Goal: Connect with others: Connect with others

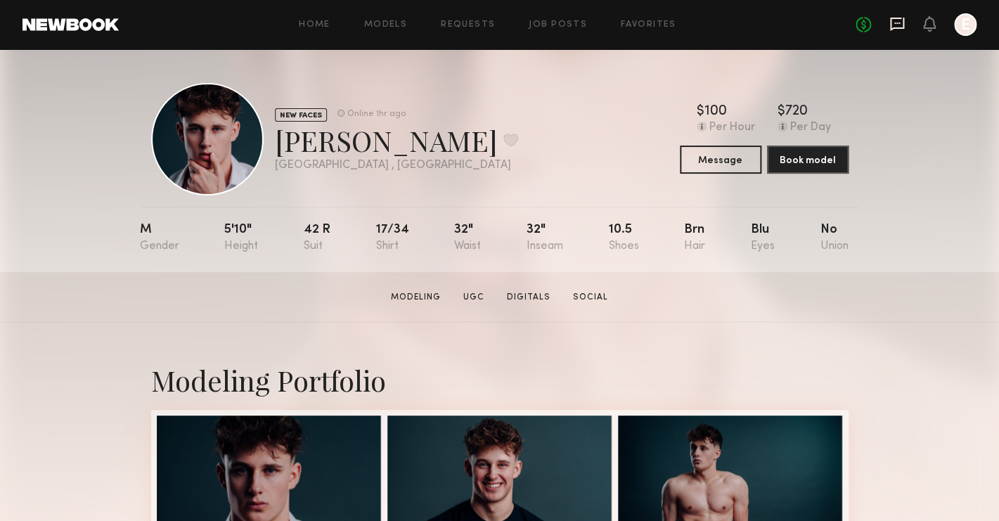
click at [900, 29] on icon at bounding box center [897, 24] width 14 height 13
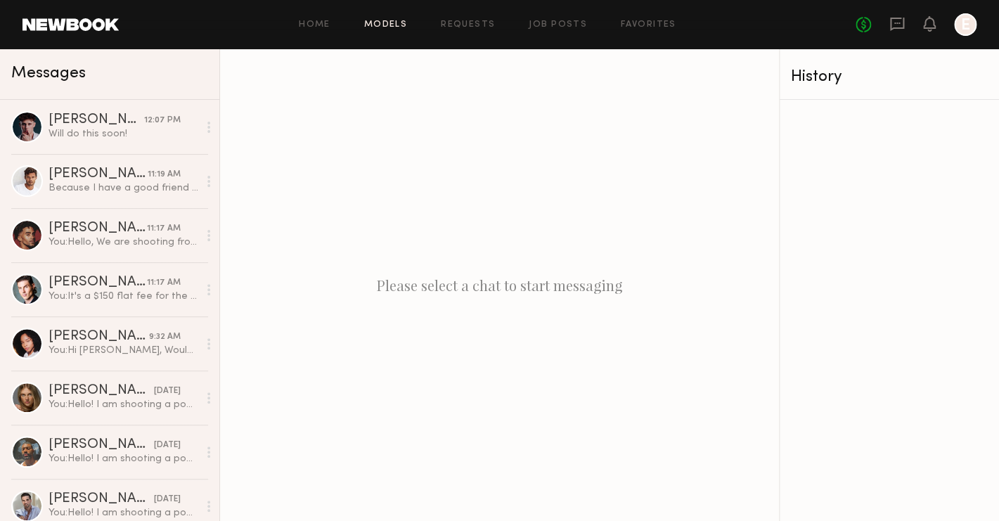
click at [370, 20] on link "Models" at bounding box center [385, 24] width 43 height 9
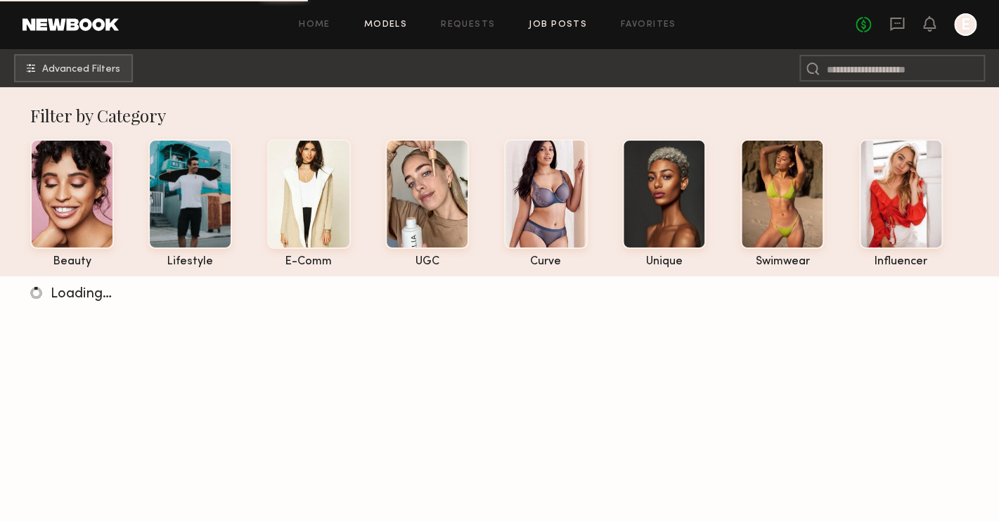
click at [563, 27] on link "Job Posts" at bounding box center [558, 24] width 58 height 9
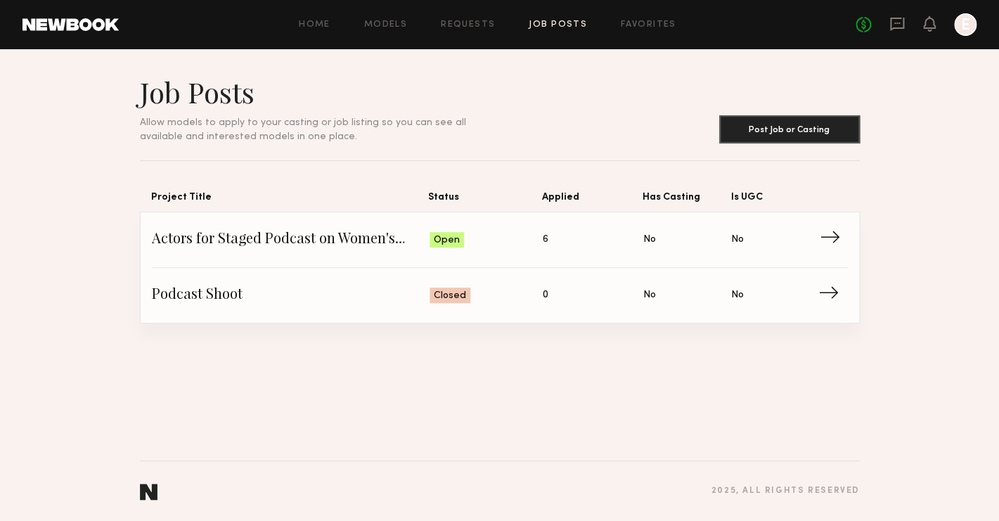
click at [351, 226] on link "Actors for Staged Podcast on Women's Hormonal Health Status: Open Applied: 6 Ha…" at bounding box center [500, 240] width 696 height 56
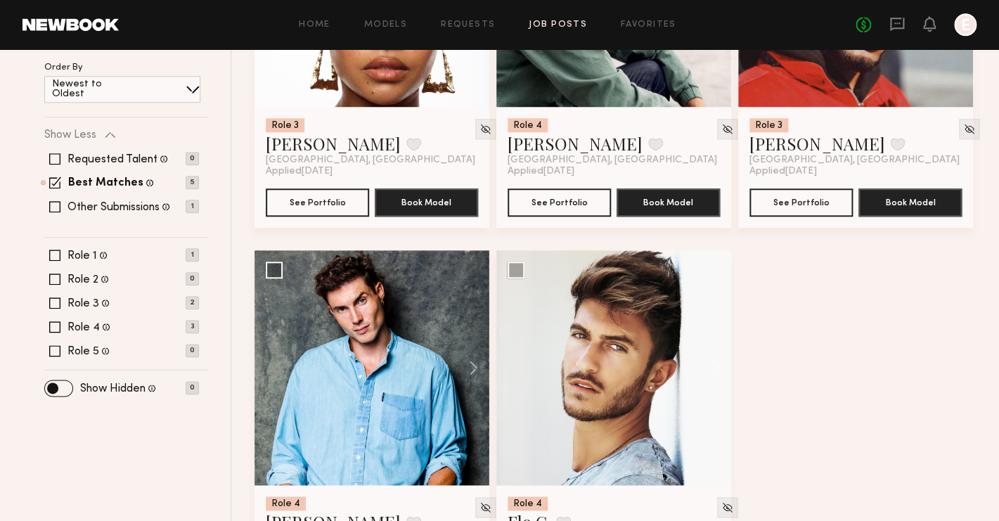
scroll to position [525, 0]
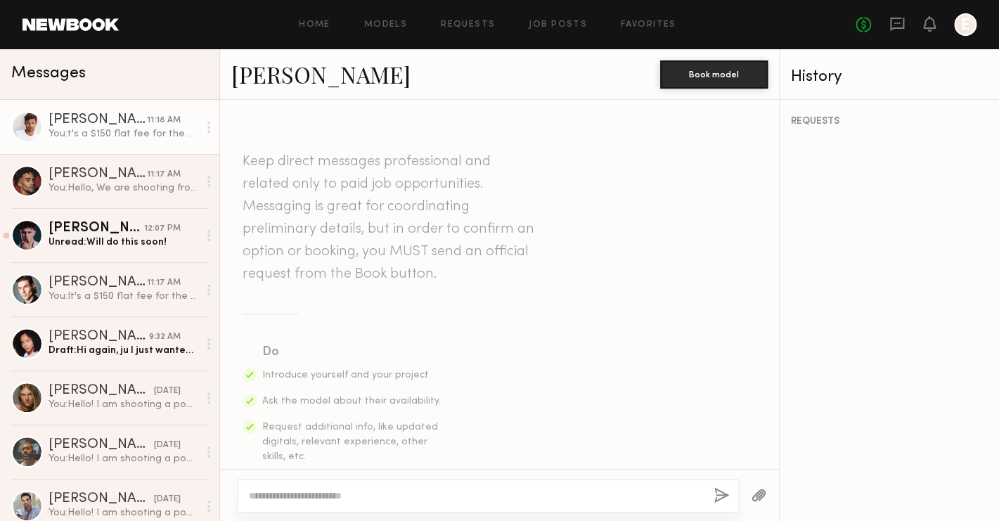
scroll to position [976, 0]
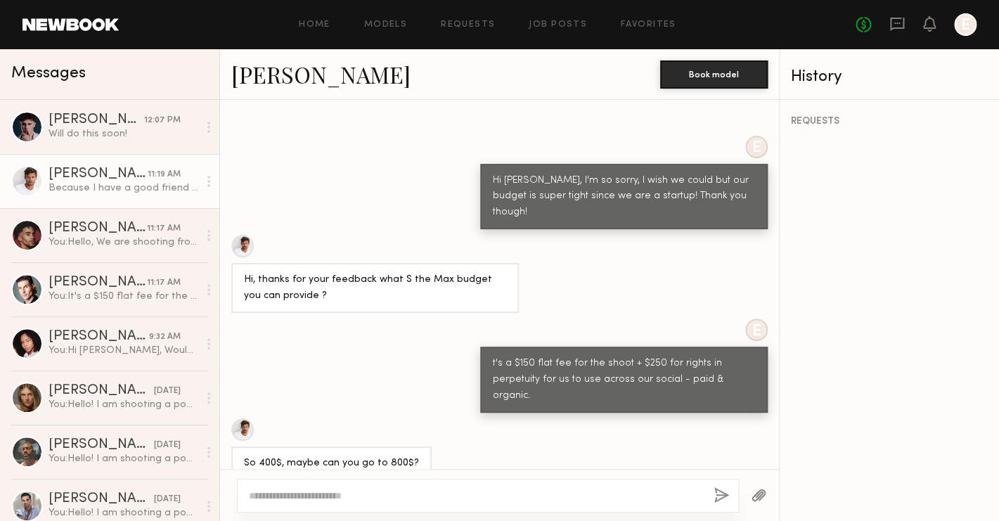
scroll to position [1043, 0]
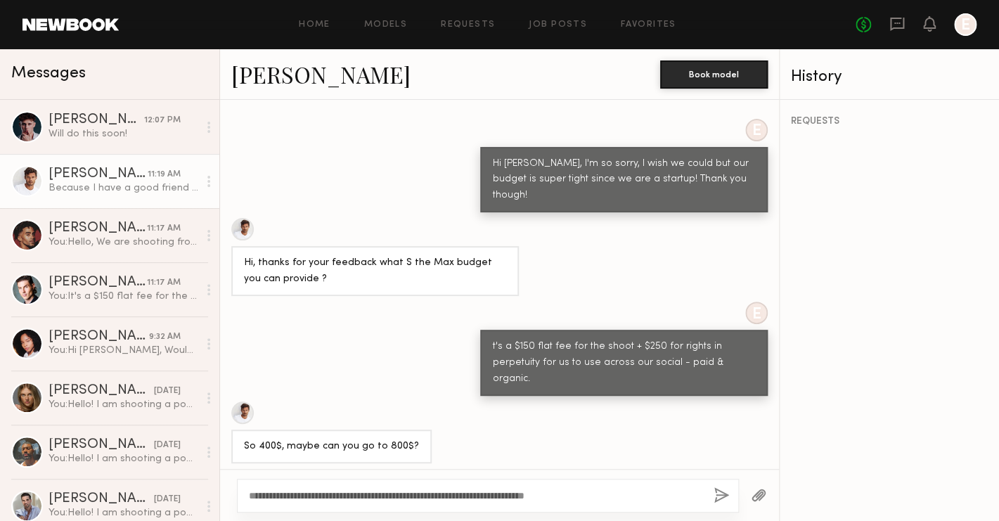
type textarea "**********"
click at [723, 491] on button "button" at bounding box center [720, 496] width 15 height 18
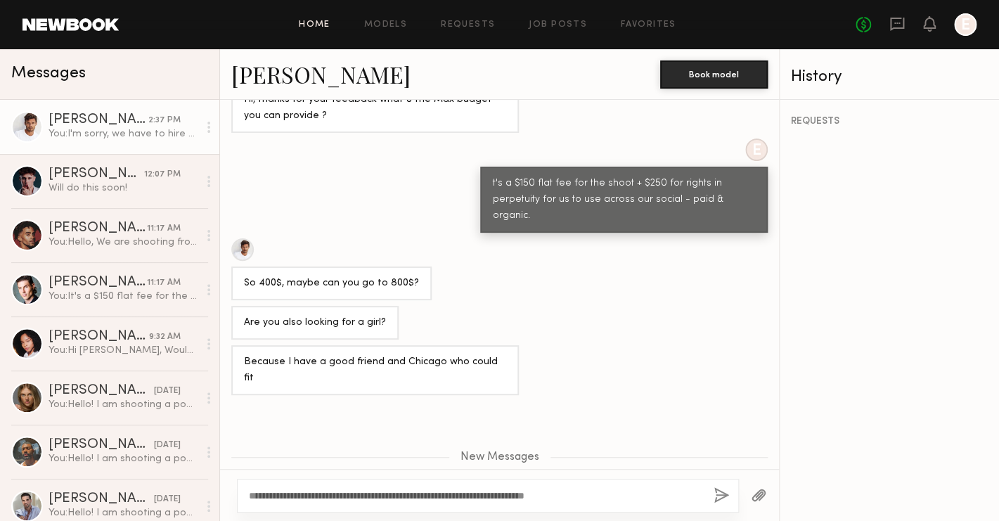
click at [316, 29] on link "Home" at bounding box center [315, 24] width 32 height 9
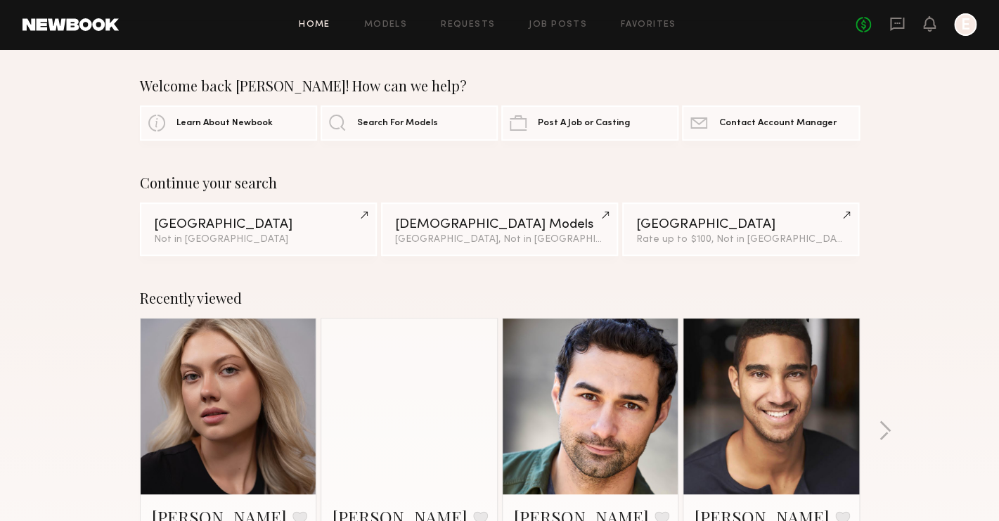
click at [888, 29] on div "No fees up to $5,000 E" at bounding box center [915, 24] width 121 height 22
click at [890, 29] on icon at bounding box center [897, 24] width 14 height 13
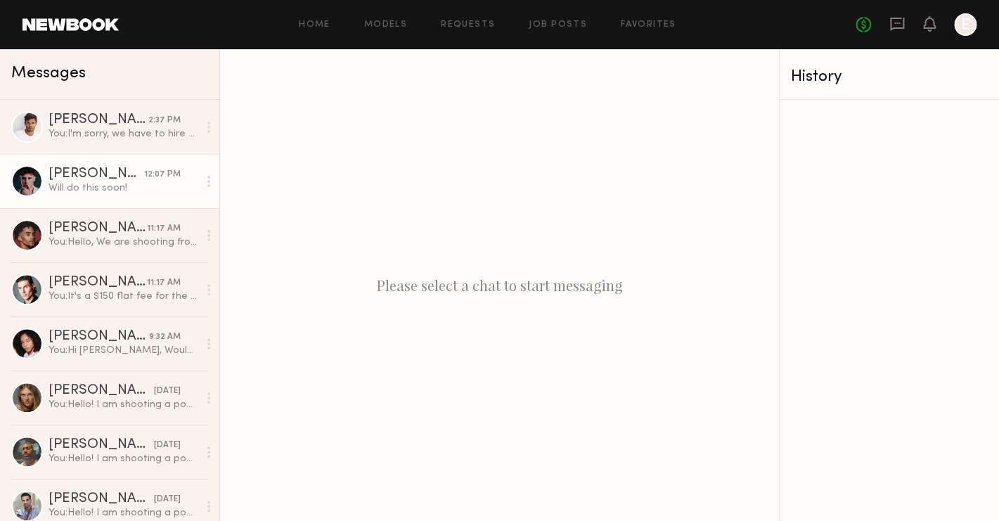
click at [56, 181] on div "Josiah K." at bounding box center [96, 174] width 96 height 14
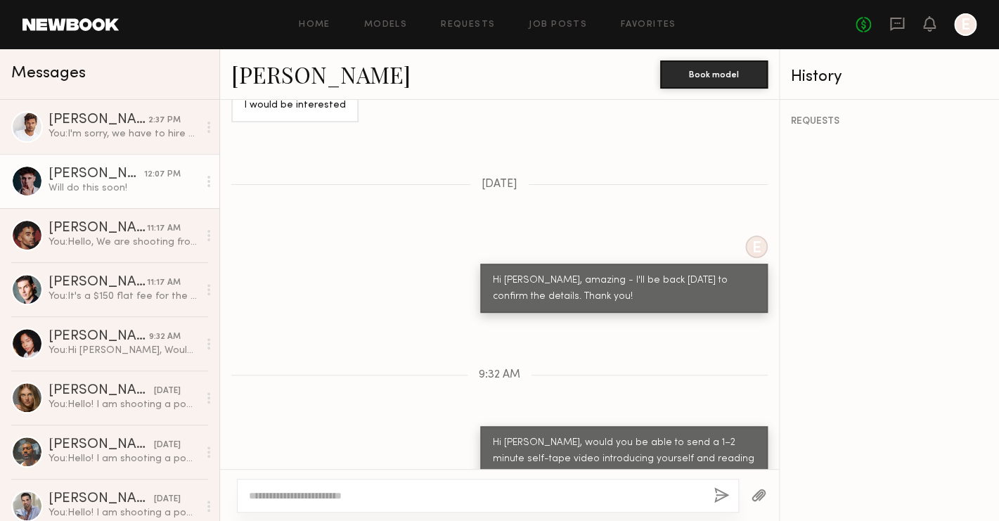
scroll to position [991, 0]
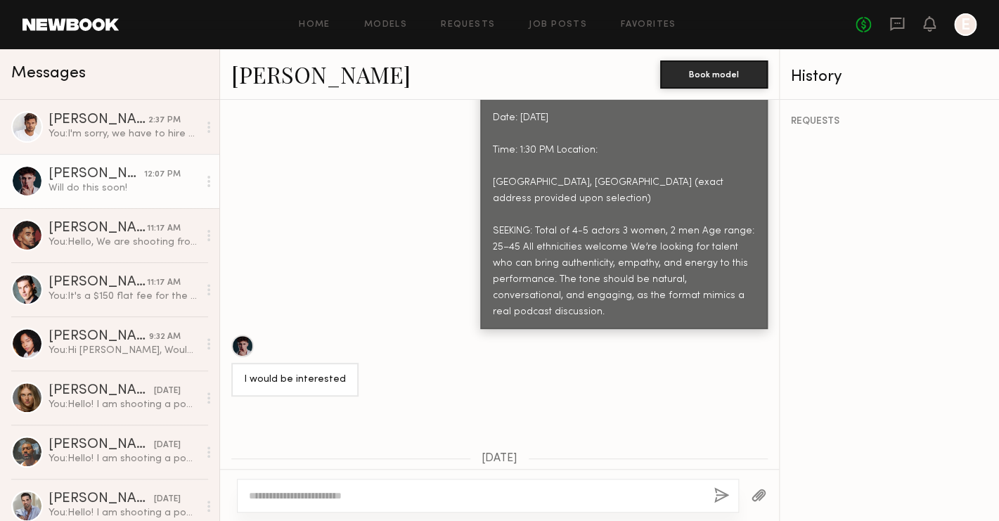
click at [278, 77] on link "Josiah K." at bounding box center [320, 74] width 179 height 30
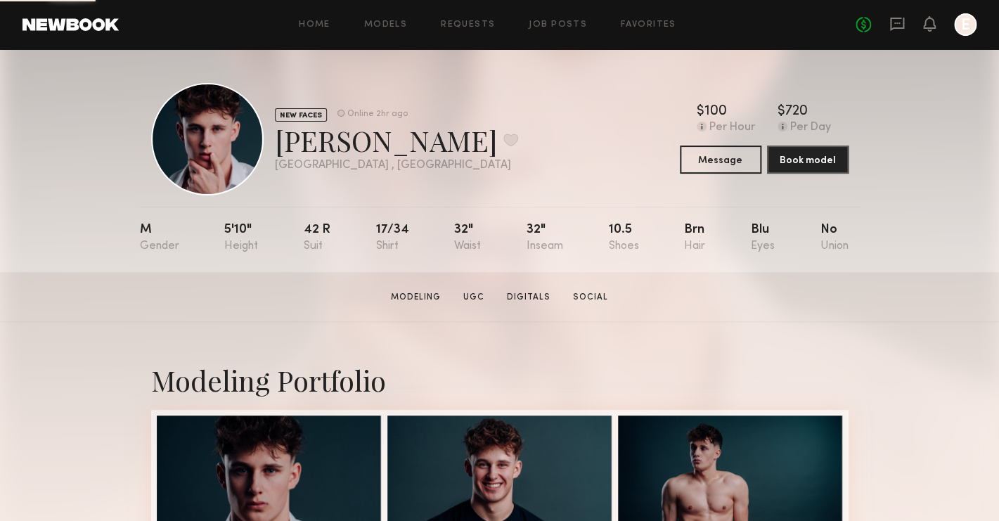
click at [206, 151] on div at bounding box center [207, 139] width 112 height 112
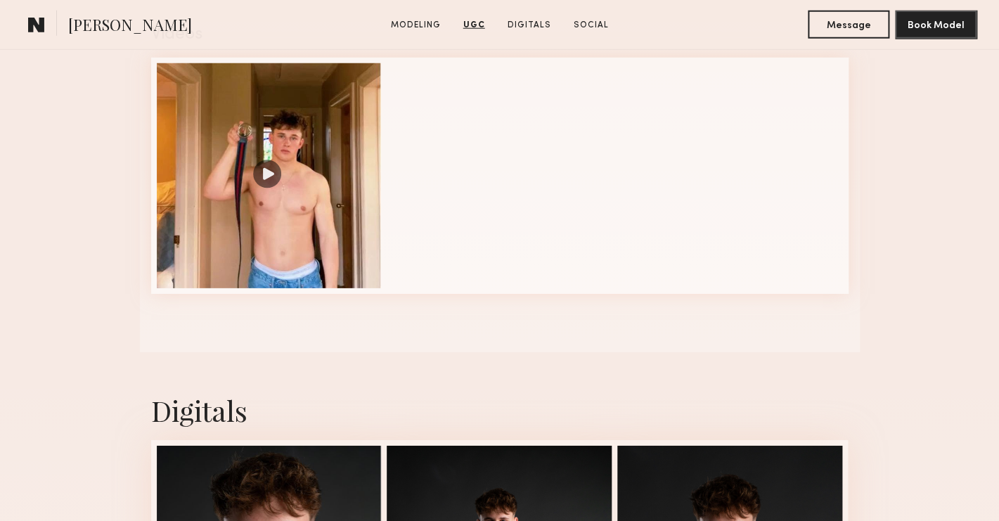
scroll to position [1244, 0]
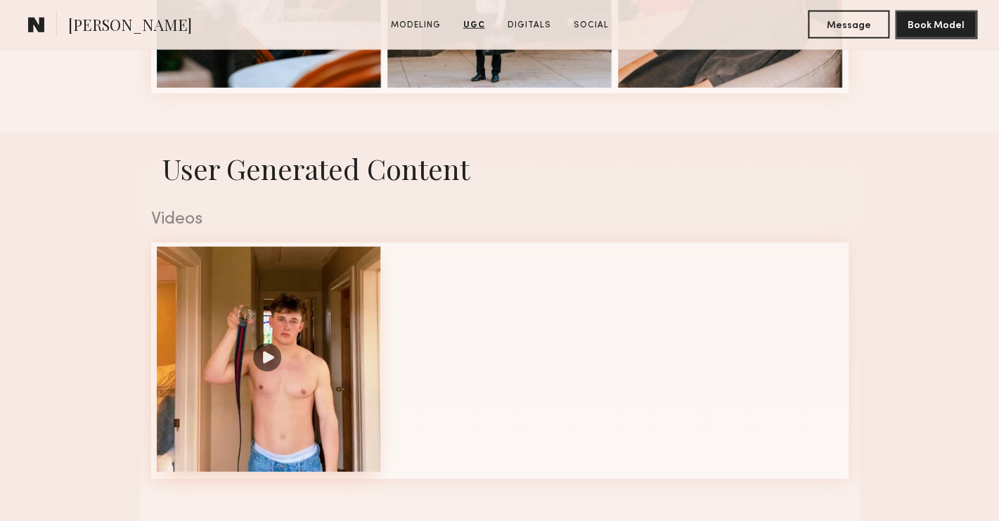
click at [269, 362] on div at bounding box center [269, 359] width 225 height 225
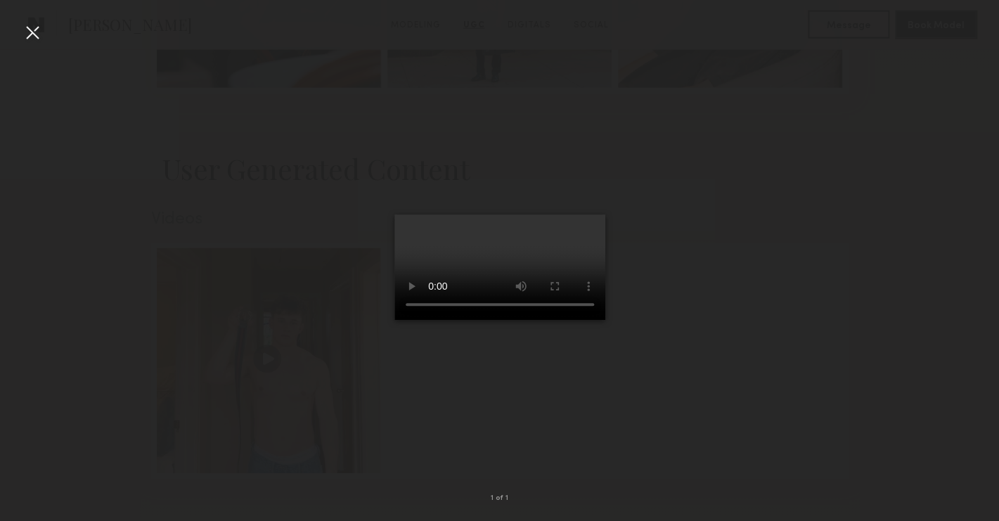
click at [723, 211] on div at bounding box center [499, 248] width 999 height 453
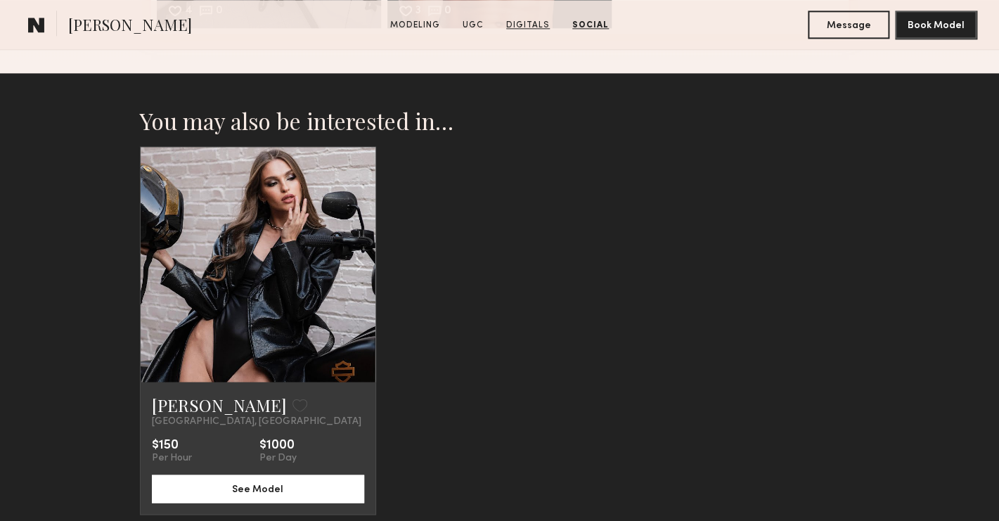
scroll to position [2778, 0]
